Goal: Check status: Check status

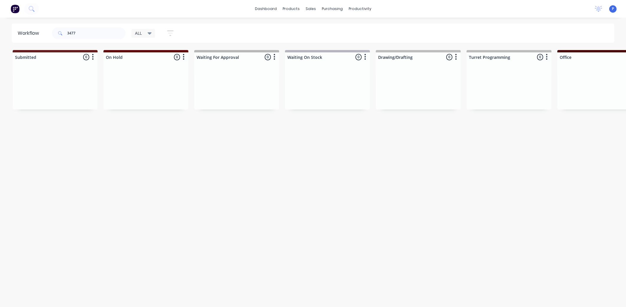
scroll to position [0, 1271]
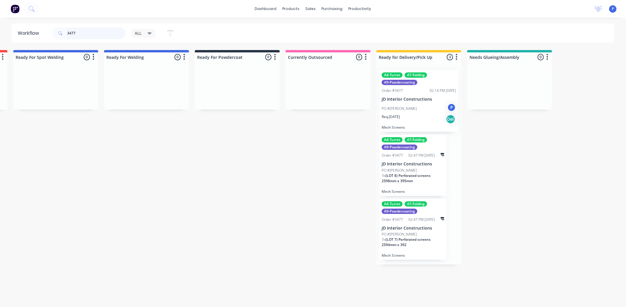
click at [89, 31] on input "3477" at bounding box center [96, 33] width 58 height 12
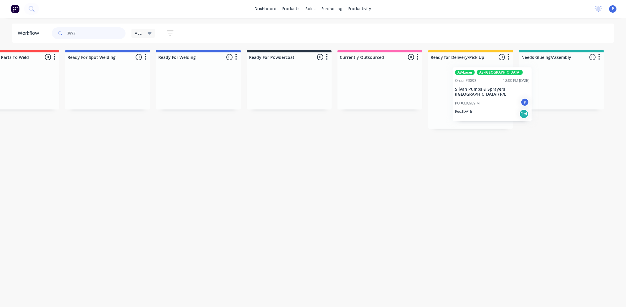
scroll to position [0, 1221]
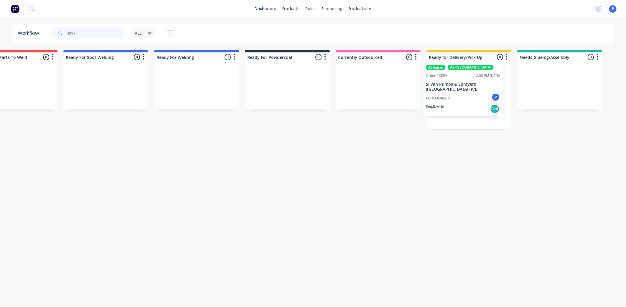
drag, startPoint x: 400, startPoint y: 86, endPoint x: 446, endPoint y: 78, distance: 46.9
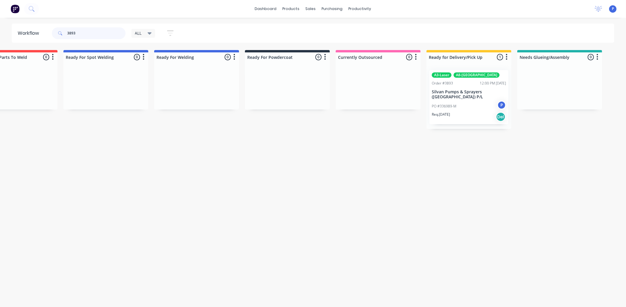
type input "3893"
click at [461, 96] on p "Silvan Pumps & Sprayers ([GEOGRAPHIC_DATA]) P/L" at bounding box center [469, 95] width 74 height 10
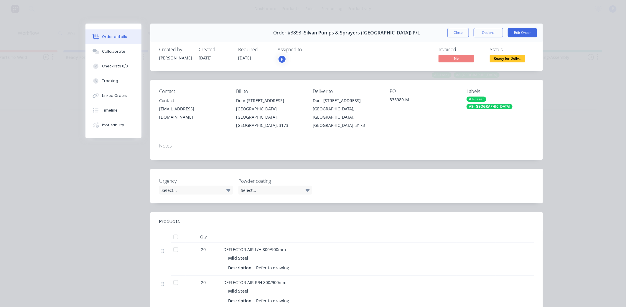
click at [171, 231] on div at bounding box center [176, 237] width 12 height 12
click at [108, 80] on div "Tracking" at bounding box center [110, 80] width 16 height 5
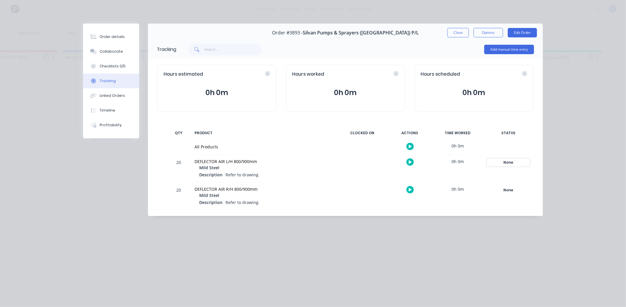
click at [505, 162] on div "None" at bounding box center [508, 163] width 42 height 8
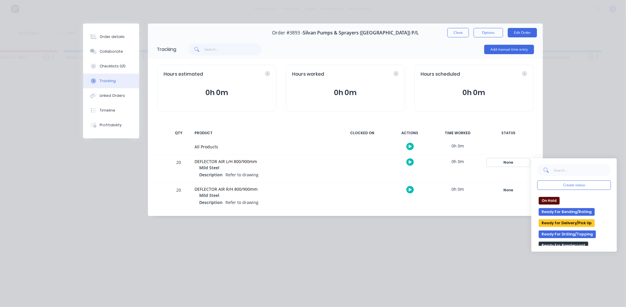
scroll to position [98, 0]
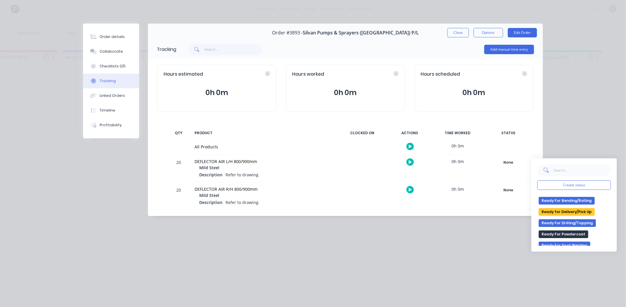
click at [556, 214] on button "Ready for Delivery/Pick Up" at bounding box center [567, 212] width 56 height 8
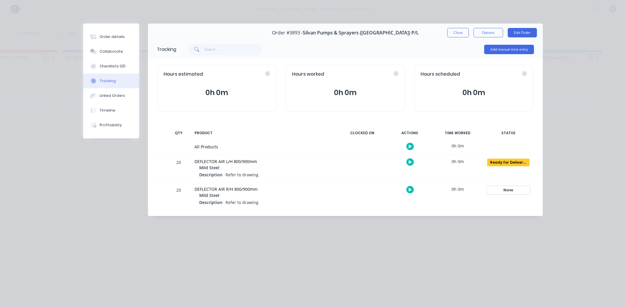
click at [517, 194] on div "None" at bounding box center [508, 191] width 42 height 8
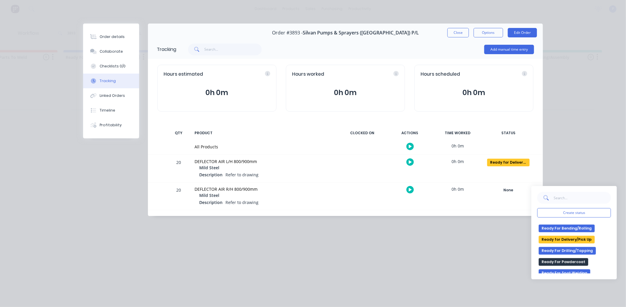
click at [577, 240] on button "Ready for Delivery/Pick Up" at bounding box center [567, 240] width 56 height 8
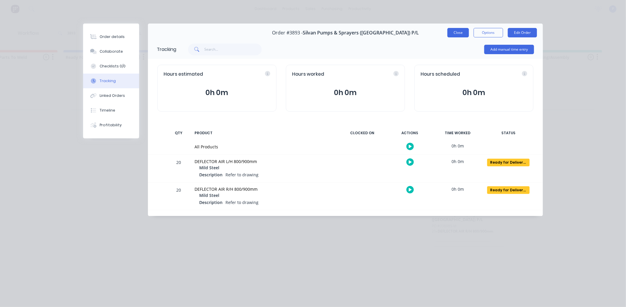
click at [453, 34] on button "Close" at bounding box center [459, 32] width 22 height 9
